Goal: Task Accomplishment & Management: Use online tool/utility

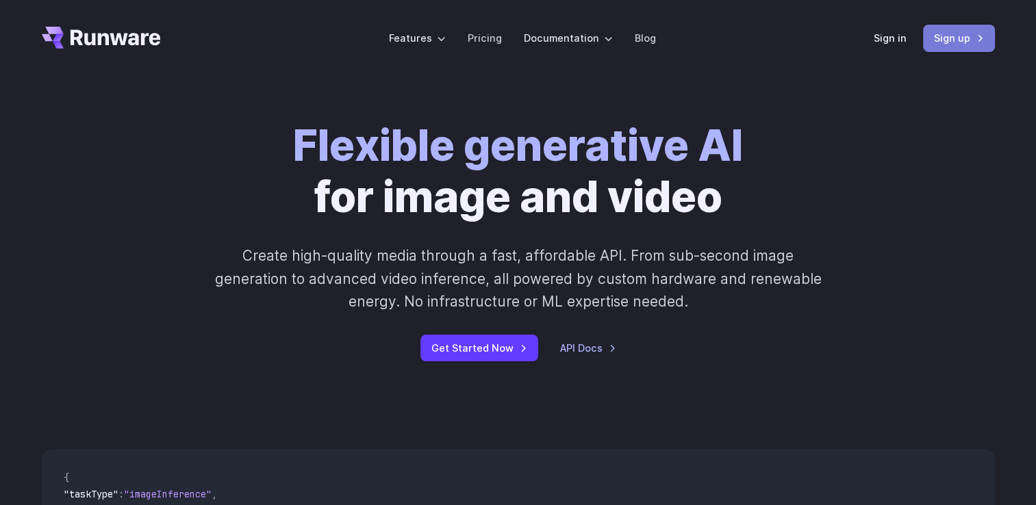
click at [950, 37] on link "Sign up" at bounding box center [959, 38] width 72 height 27
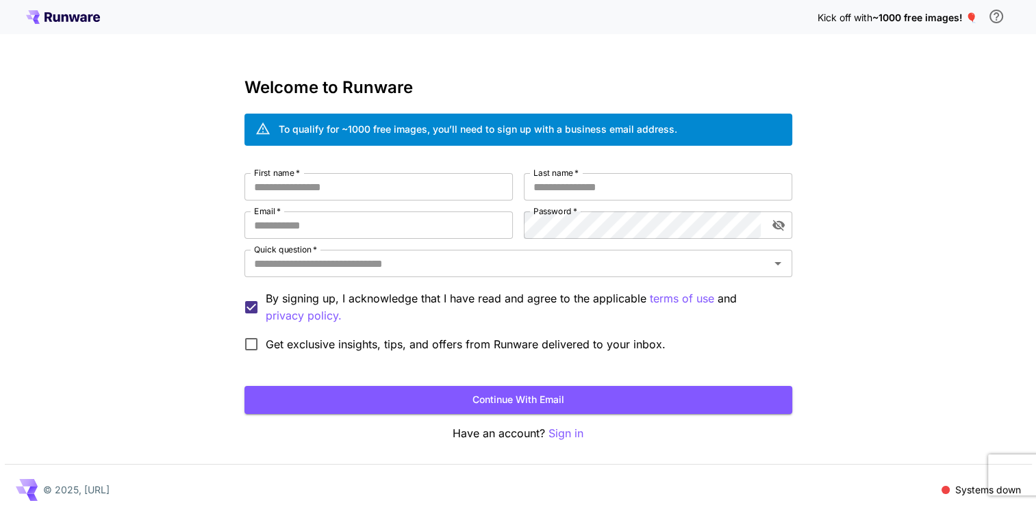
scroll to position [9, 0]
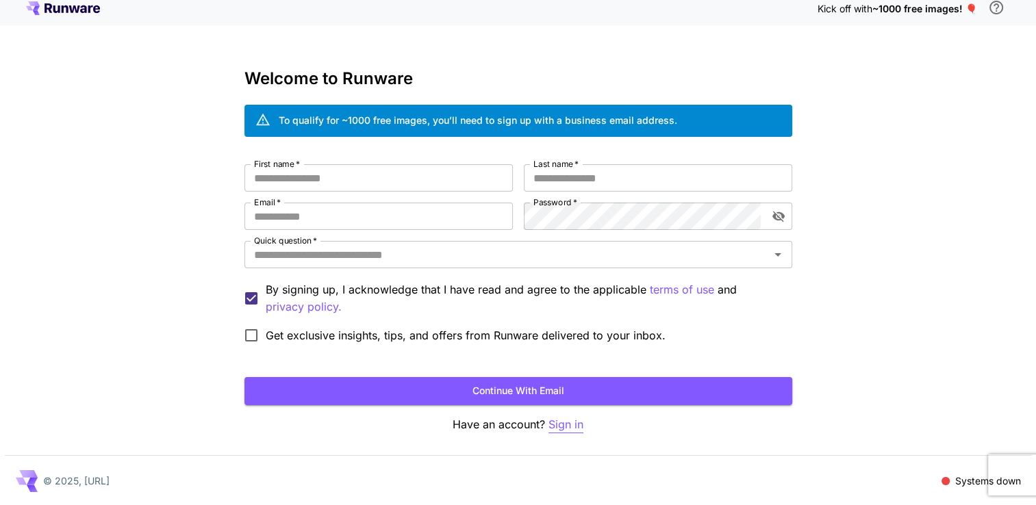
click at [562, 428] on p "Sign in" at bounding box center [566, 424] width 35 height 17
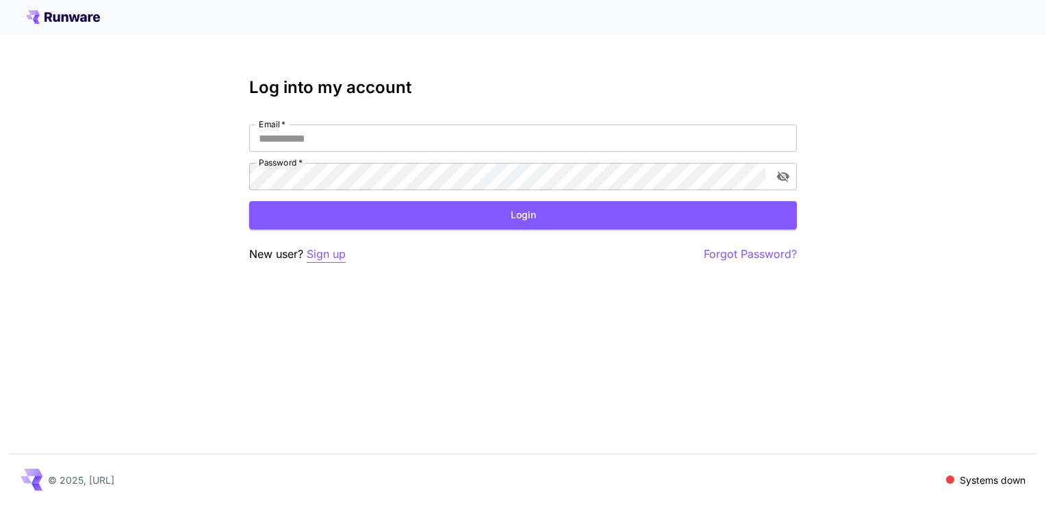
click at [324, 252] on p "Sign up" at bounding box center [326, 254] width 39 height 17
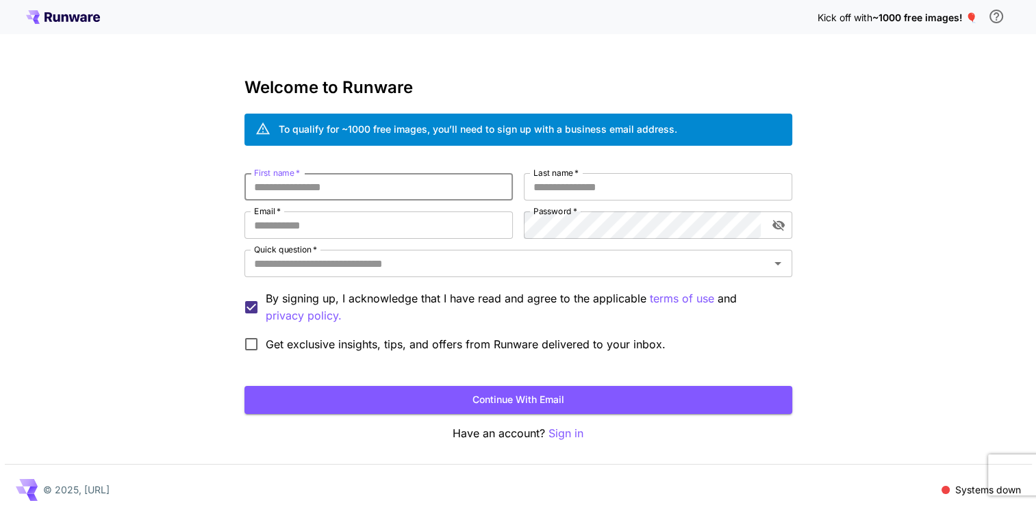
click at [337, 189] on input "First name   *" at bounding box center [378, 186] width 268 height 27
type input "*"
type input "*****"
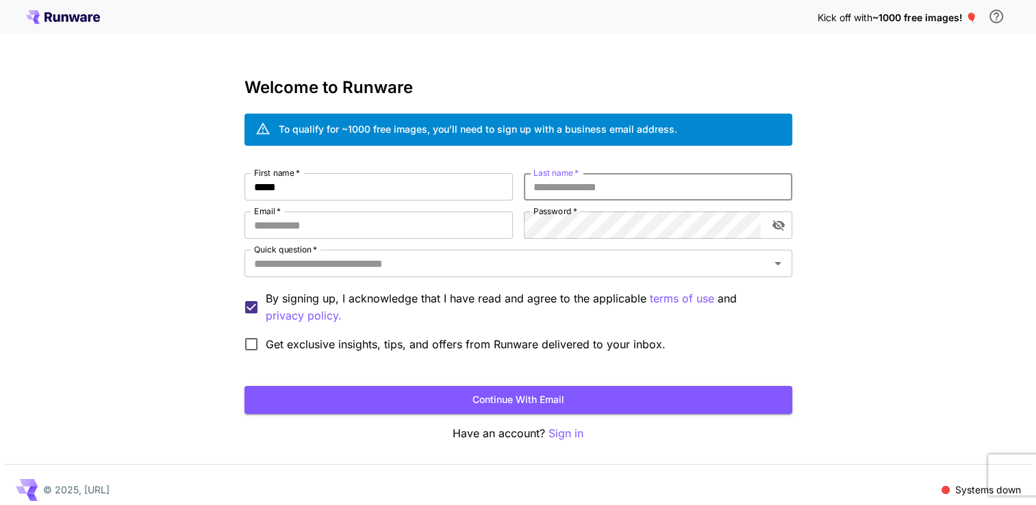
click at [547, 185] on input "Last name   *" at bounding box center [658, 186] width 268 height 27
type input "*******"
click at [392, 218] on input "Email   *" at bounding box center [378, 225] width 268 height 27
type input "**********"
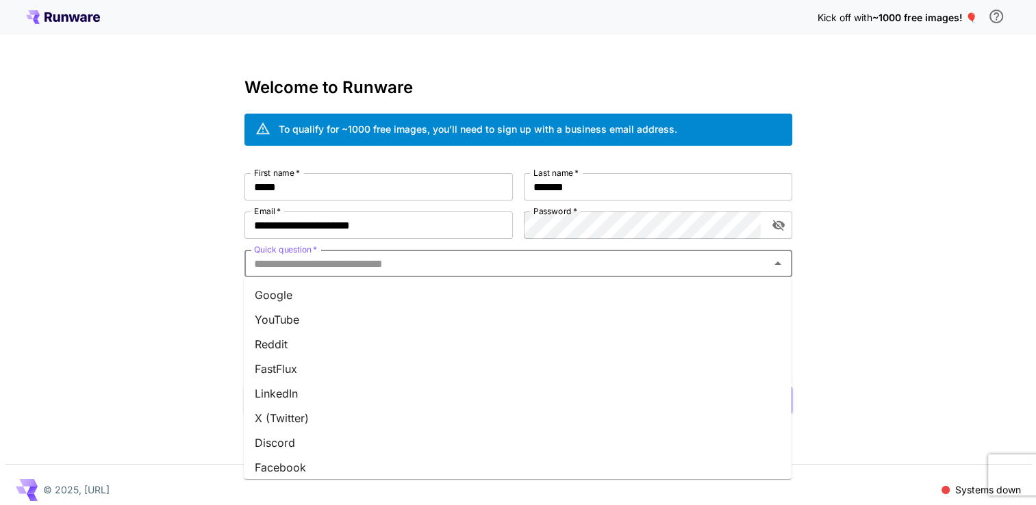
click at [403, 272] on input "Quick question   *" at bounding box center [507, 263] width 517 height 19
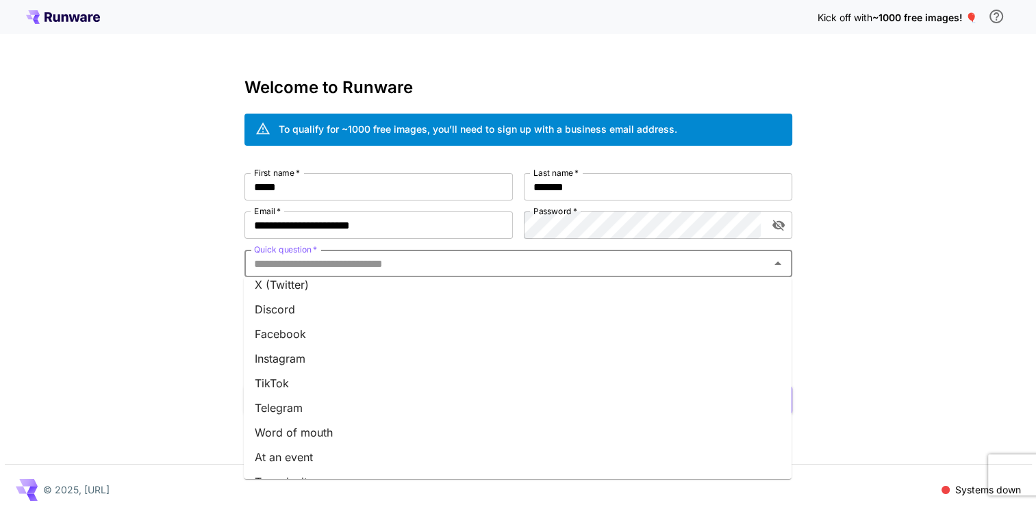
scroll to position [178, 0]
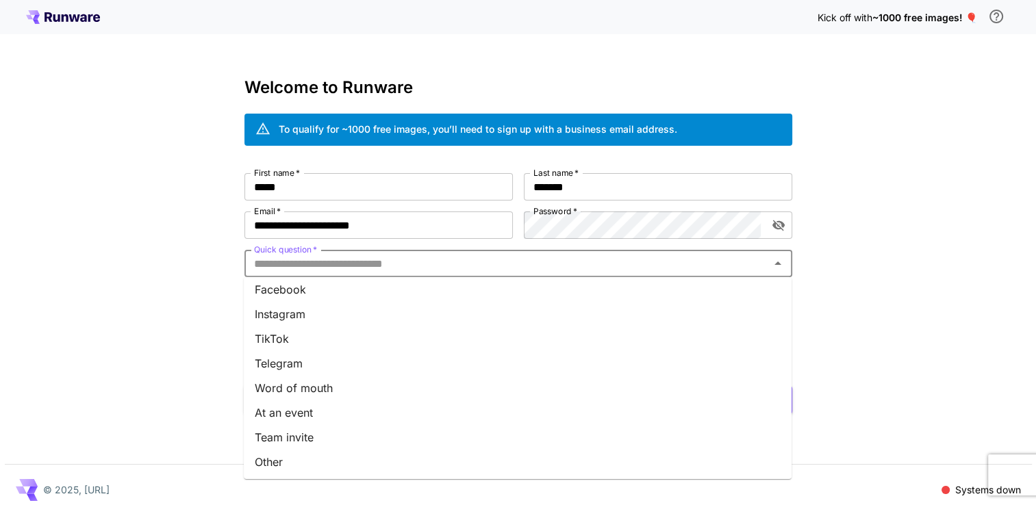
click at [324, 379] on li "Word of mouth" at bounding box center [518, 388] width 548 height 25
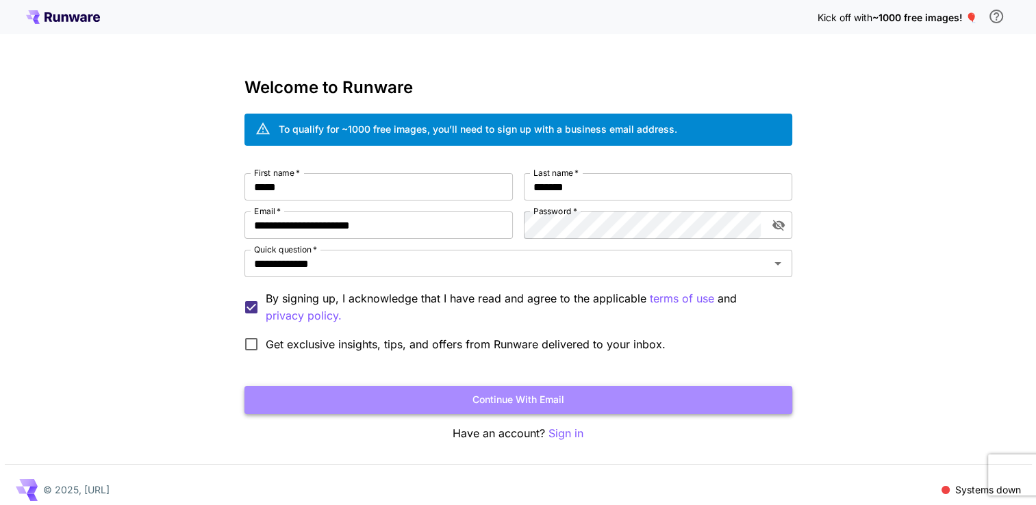
click at [340, 399] on button "Continue with email" at bounding box center [518, 400] width 548 height 28
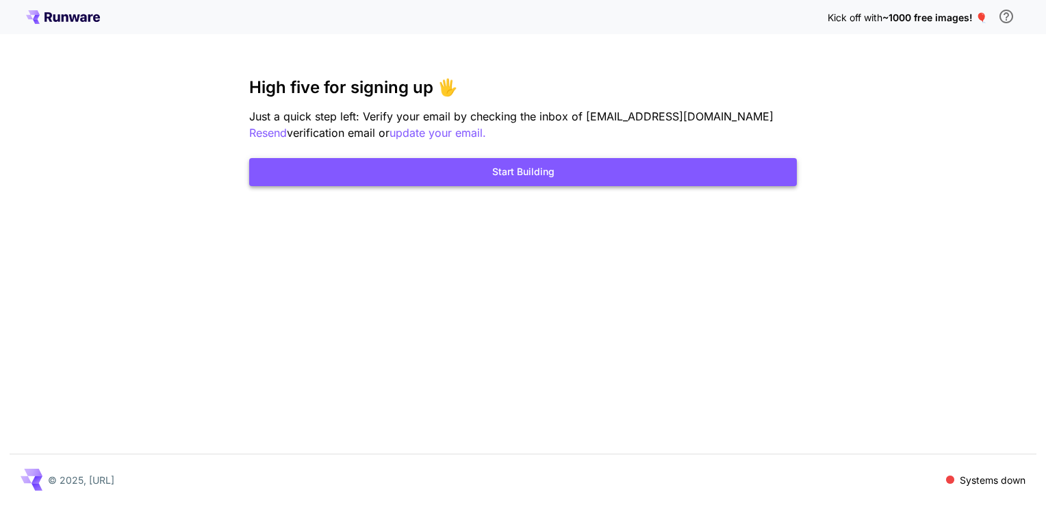
click at [466, 171] on button "Start Building" at bounding box center [523, 172] width 548 height 28
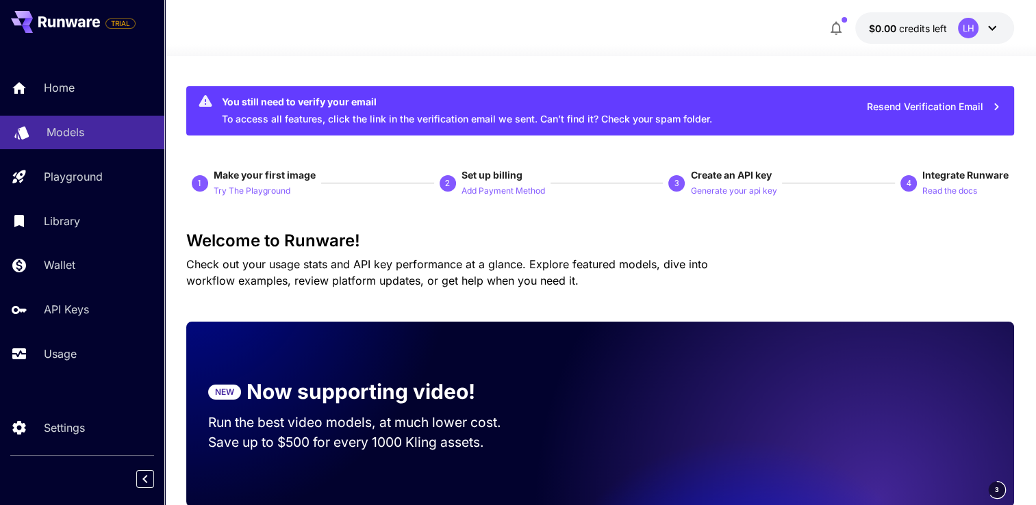
click at [69, 140] on p "Models" at bounding box center [66, 132] width 38 height 16
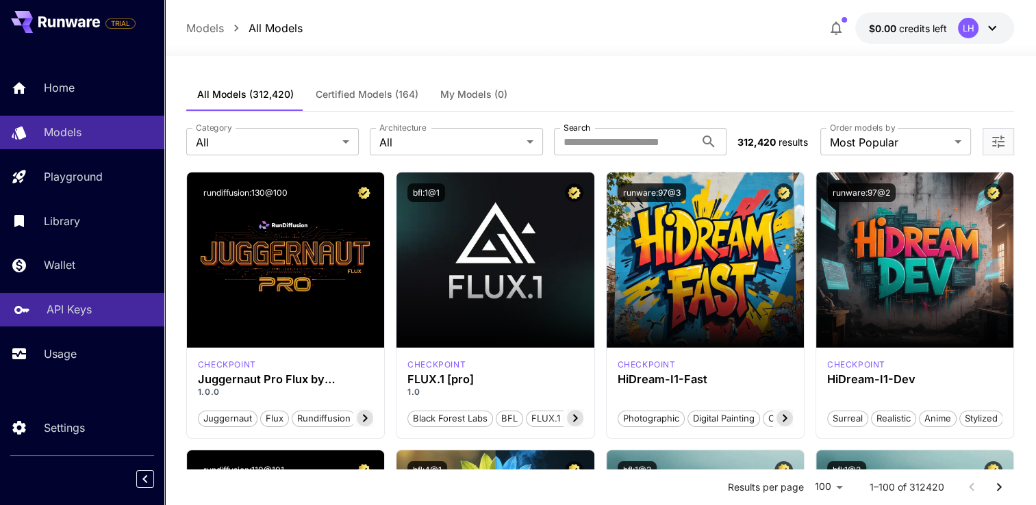
click at [47, 317] on p "API Keys" at bounding box center [69, 309] width 45 height 16
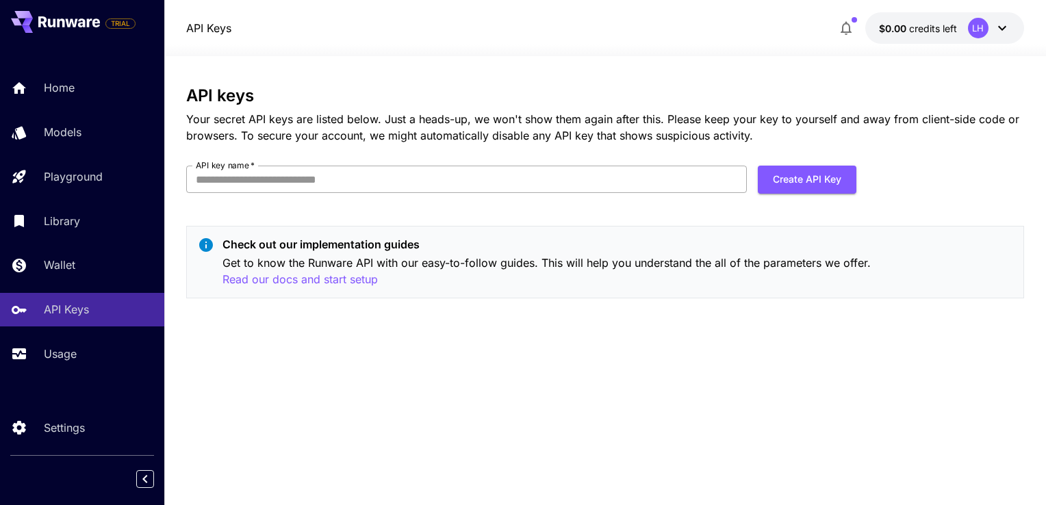
click at [282, 184] on input "API key name   *" at bounding box center [466, 179] width 561 height 27
type input "******"
click at [837, 162] on div "API keys Your secret API keys are listed below. Just a heads-up, we won't show …" at bounding box center [605, 197] width 838 height 223
click at [837, 169] on button "Create API Key" at bounding box center [807, 180] width 99 height 28
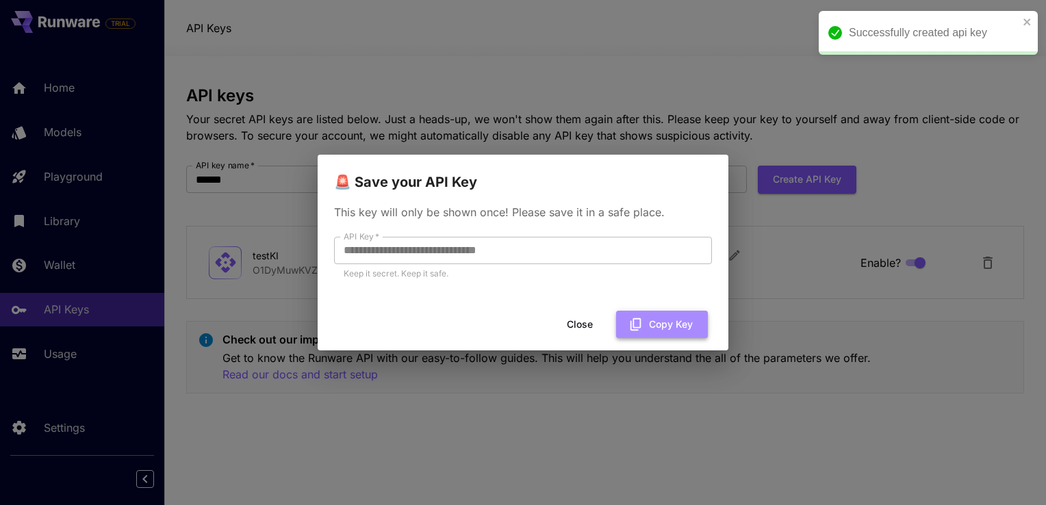
click at [661, 332] on button "Copy Key" at bounding box center [662, 325] width 92 height 28
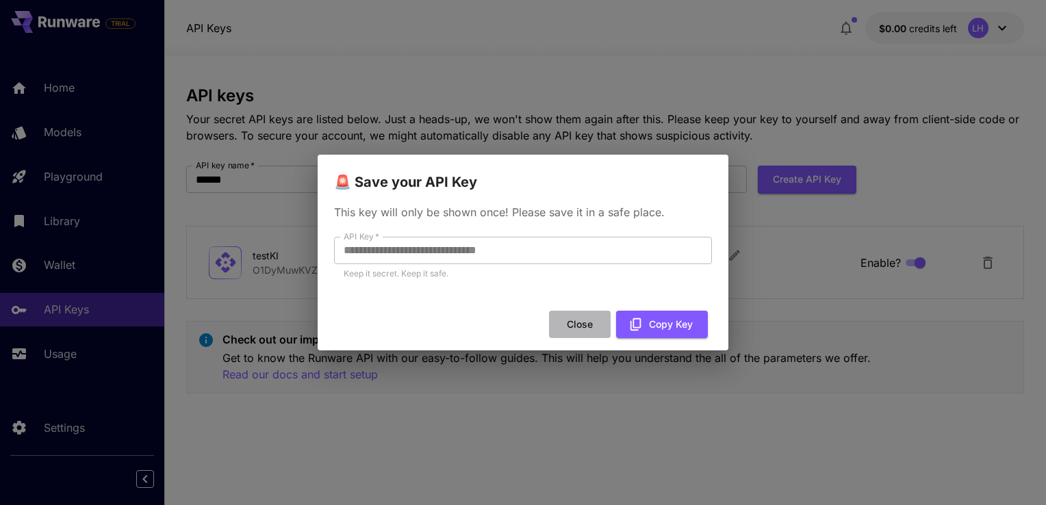
click at [579, 328] on button "Close" at bounding box center [580, 325] width 62 height 28
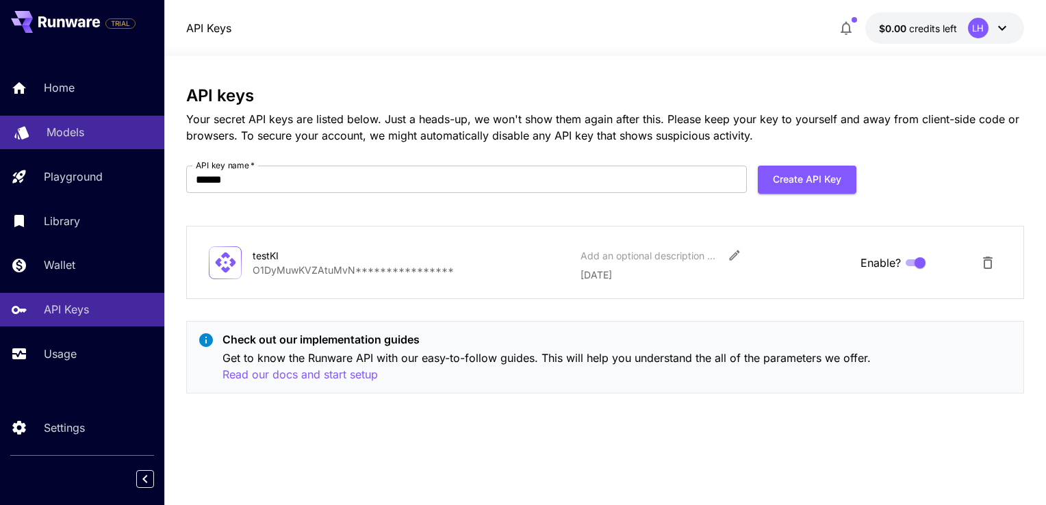
click at [67, 135] on p "Models" at bounding box center [66, 132] width 38 height 16
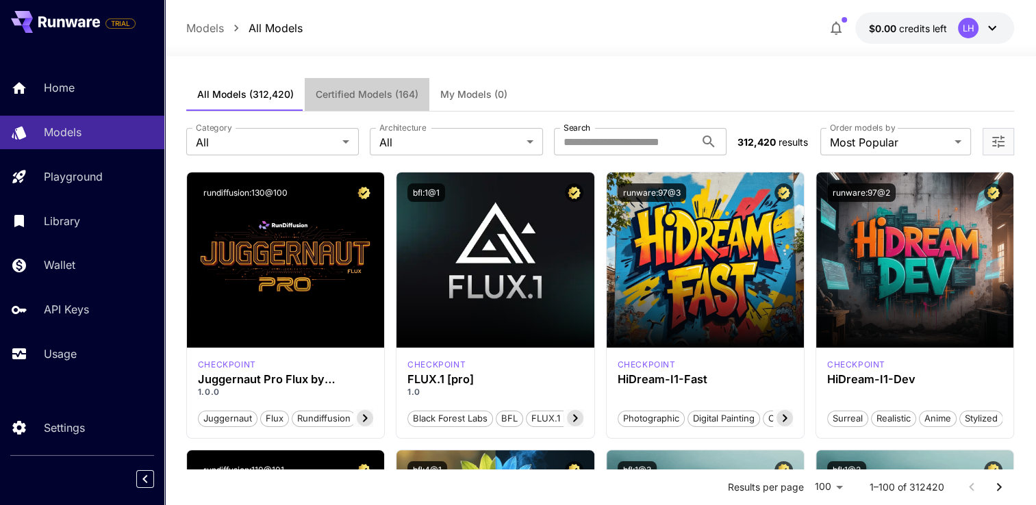
click at [335, 88] on button "Certified Models (164)" at bounding box center [367, 94] width 125 height 33
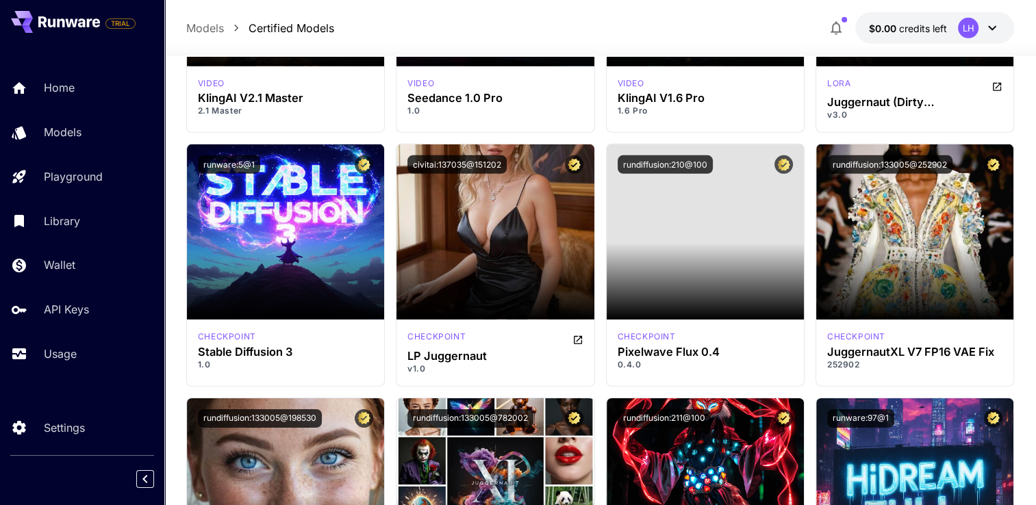
scroll to position [9318, 0]
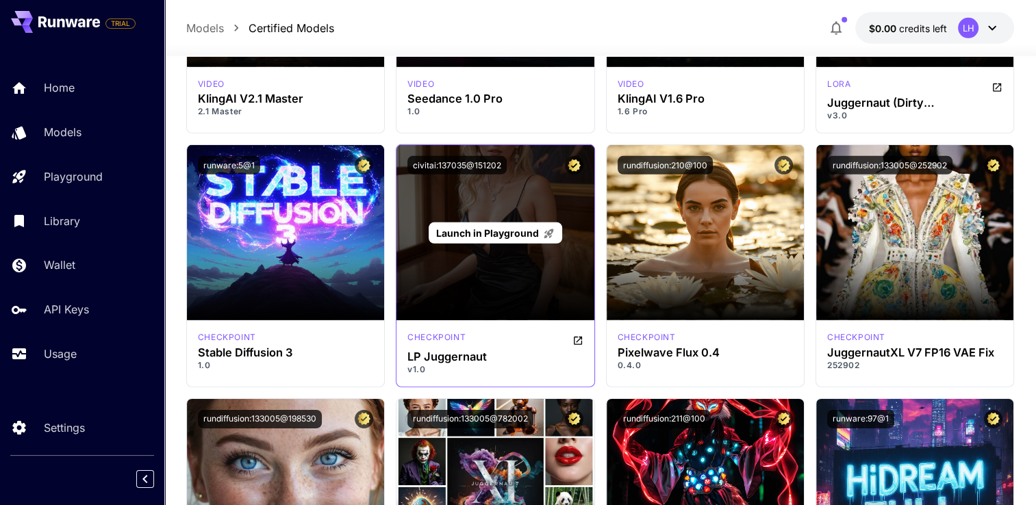
click at [518, 231] on span "Launch in Playground" at bounding box center [487, 233] width 103 height 12
